Goal: Use online tool/utility: Utilize a website feature to perform a specific function

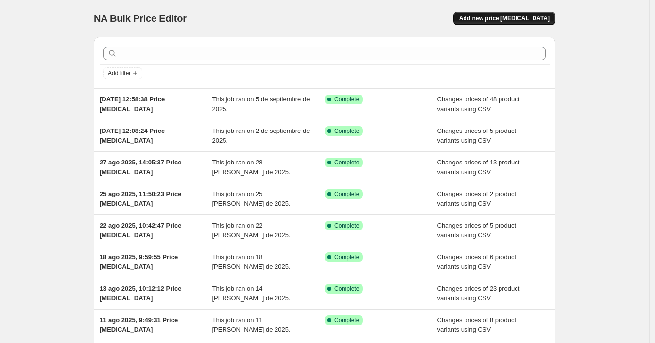
click at [549, 20] on span "Add new price [MEDICAL_DATA]" at bounding box center [504, 19] width 90 height 8
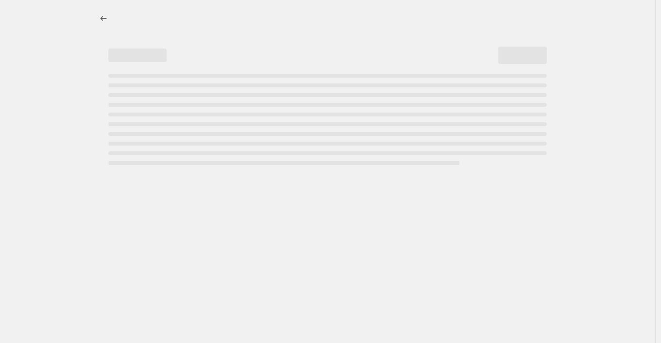
select select "percentage"
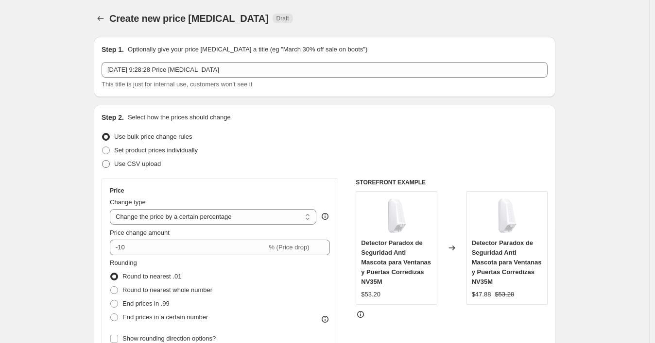
click at [146, 164] on span "Use CSV upload" at bounding box center [137, 163] width 47 height 7
click at [102, 161] on input "Use CSV upload" at bounding box center [102, 160] width 0 height 0
radio input "true"
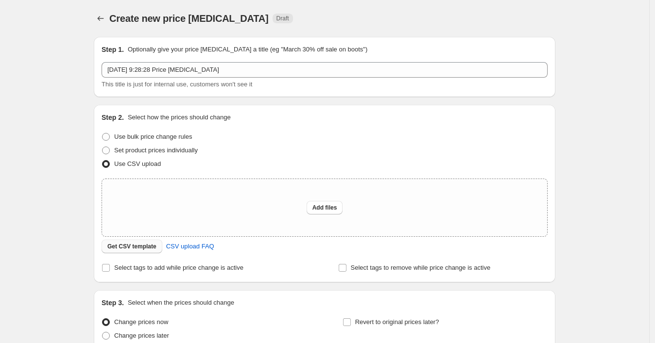
click at [150, 247] on span "Get CSV template" at bounding box center [131, 247] width 49 height 8
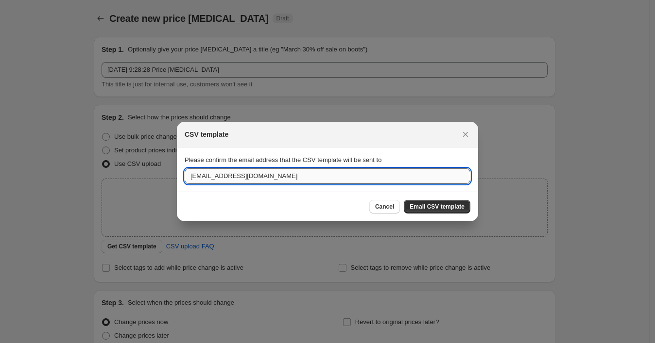
click at [223, 178] on input "[EMAIL_ADDRESS][DOMAIN_NAME]" at bounding box center [328, 177] width 286 height 16
paste input "wshopify738"
type input "[EMAIL_ADDRESS][DOMAIN_NAME]"
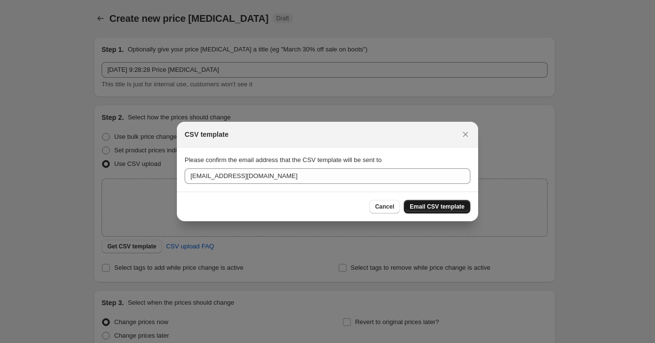
click at [415, 205] on span "Email CSV template" at bounding box center [436, 207] width 55 height 8
